Goal: Check status

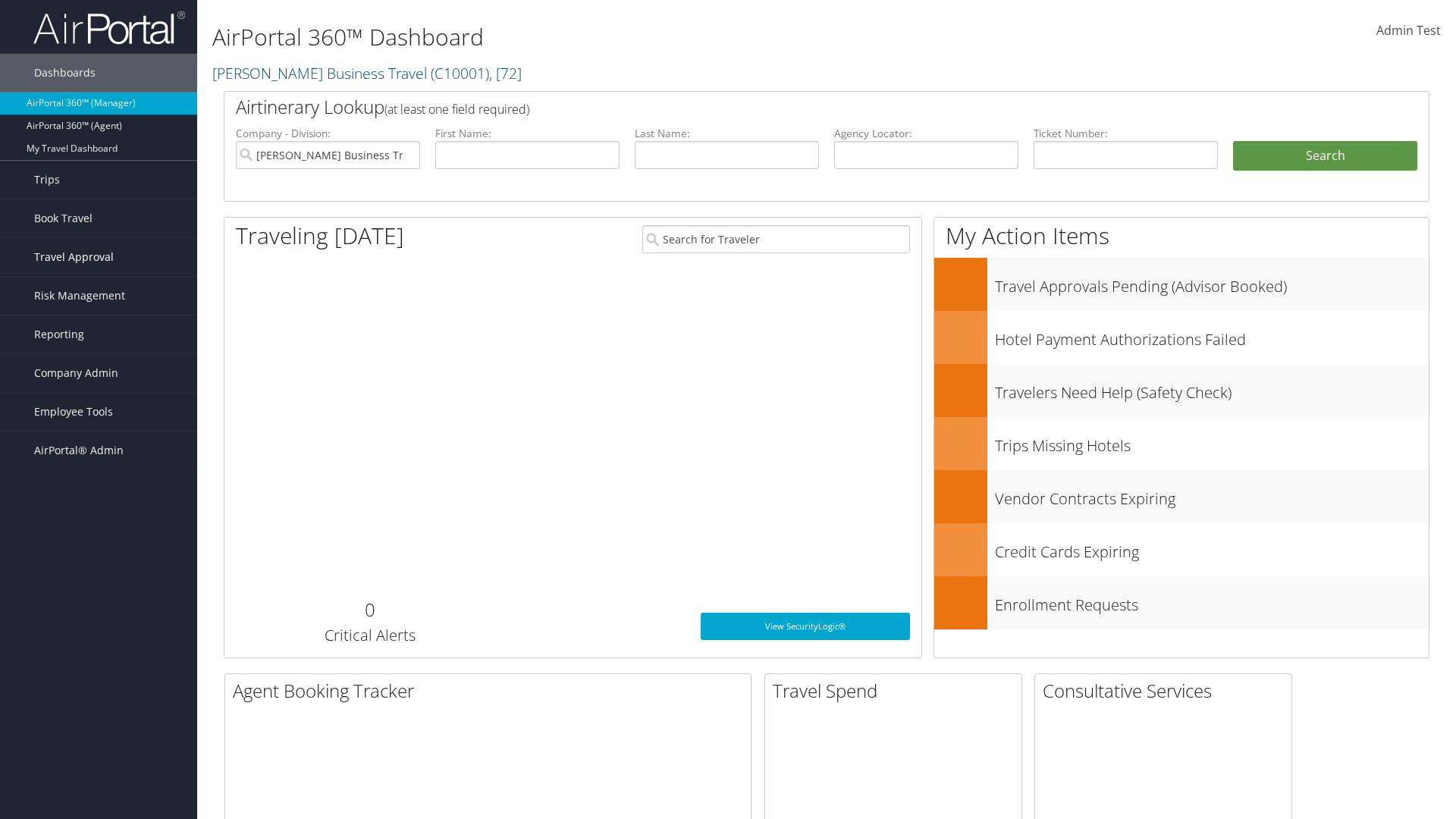
click at [99, 257] on span "Travel Approval" at bounding box center [73, 256] width 79 height 38
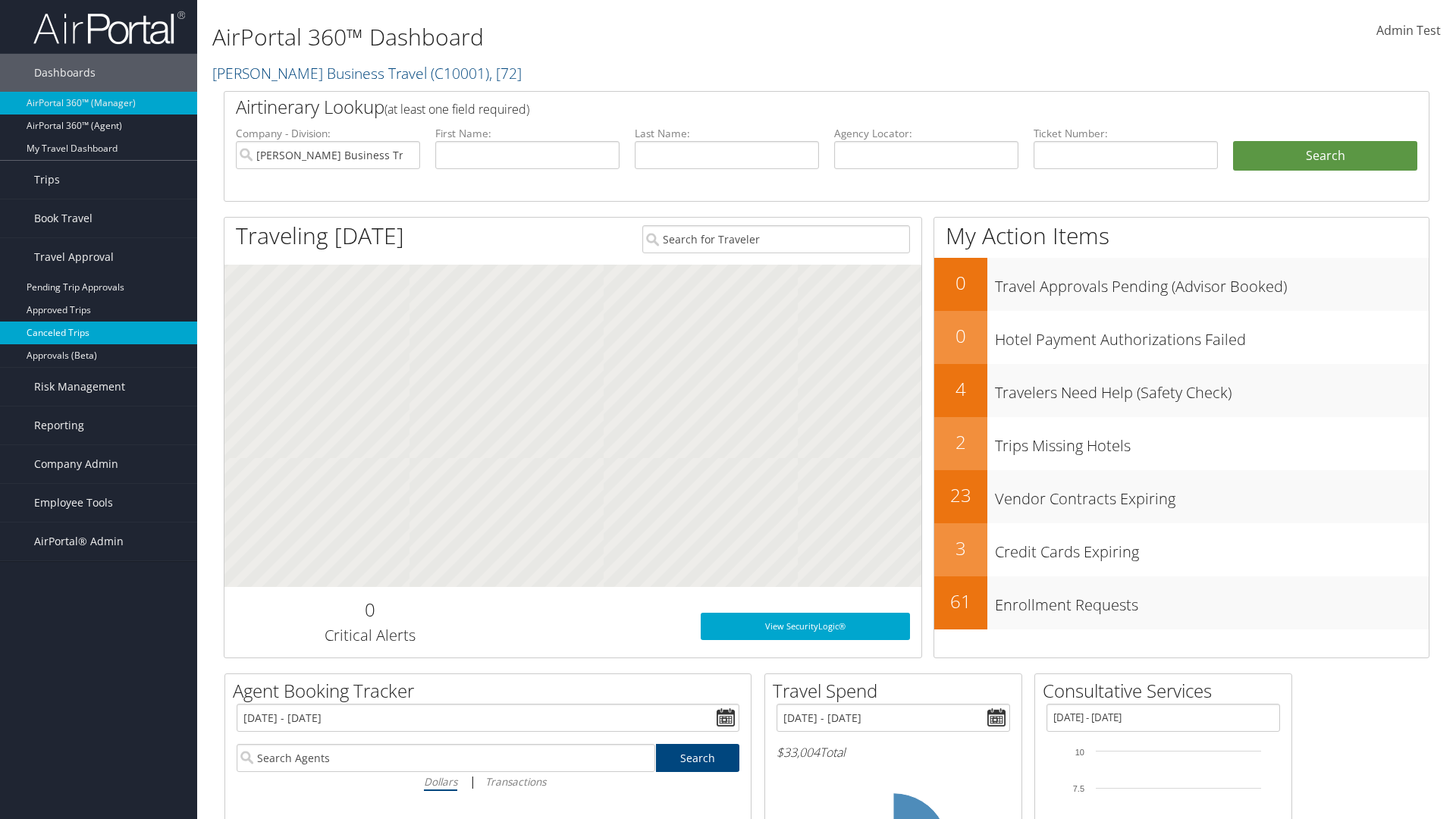
click at [99, 333] on link "Canceled Trips" at bounding box center [99, 332] width 197 height 23
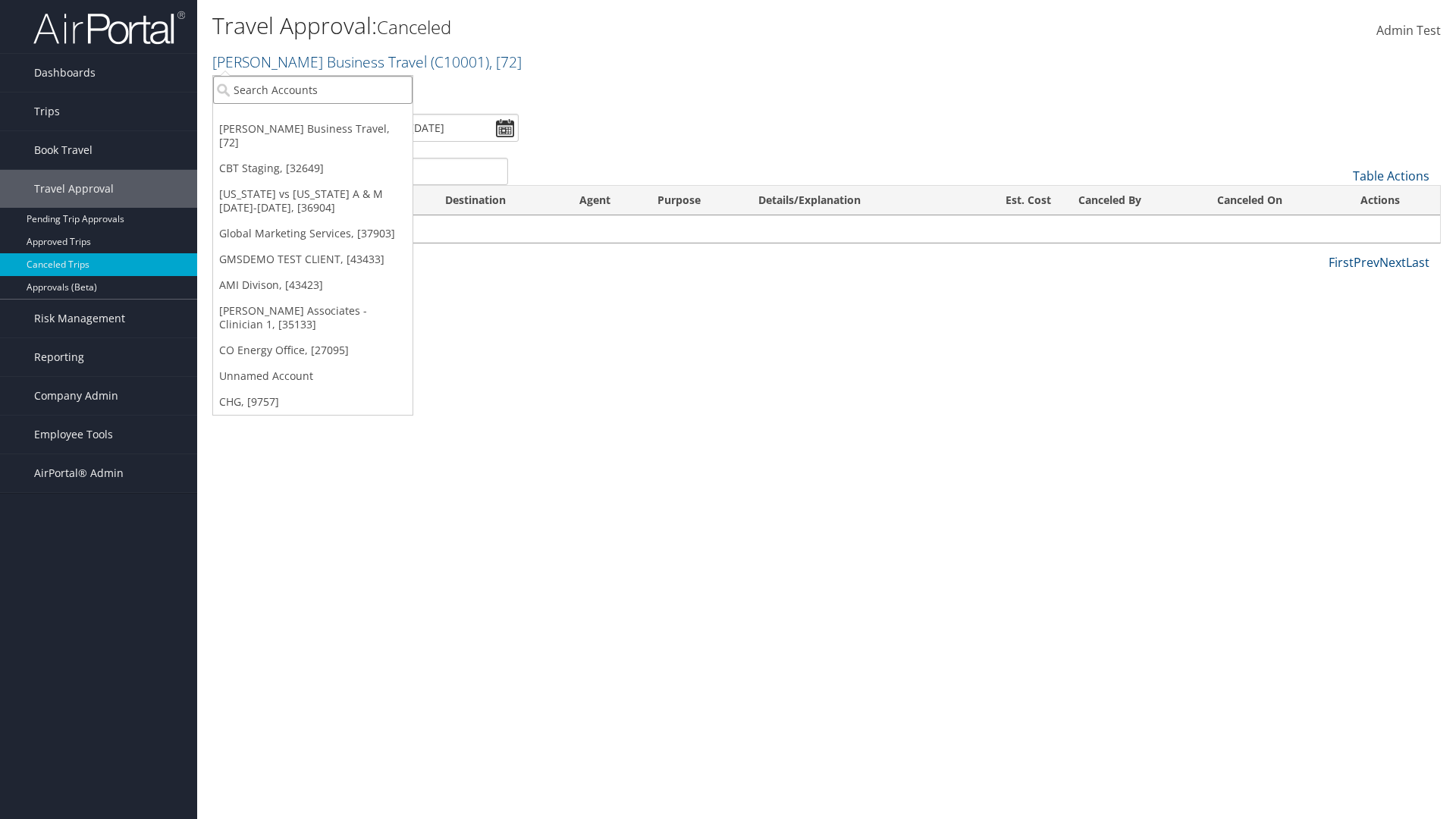
click at [312, 89] on input "search" at bounding box center [312, 90] width 200 height 28
type input "GLOBAL MARKETING SERVICES"
click at [327, 118] on div "Global Marketing Services (301946), [37903]" at bounding box center [326, 118] width 245 height 13
